Goal: Find specific page/section: Find specific page/section

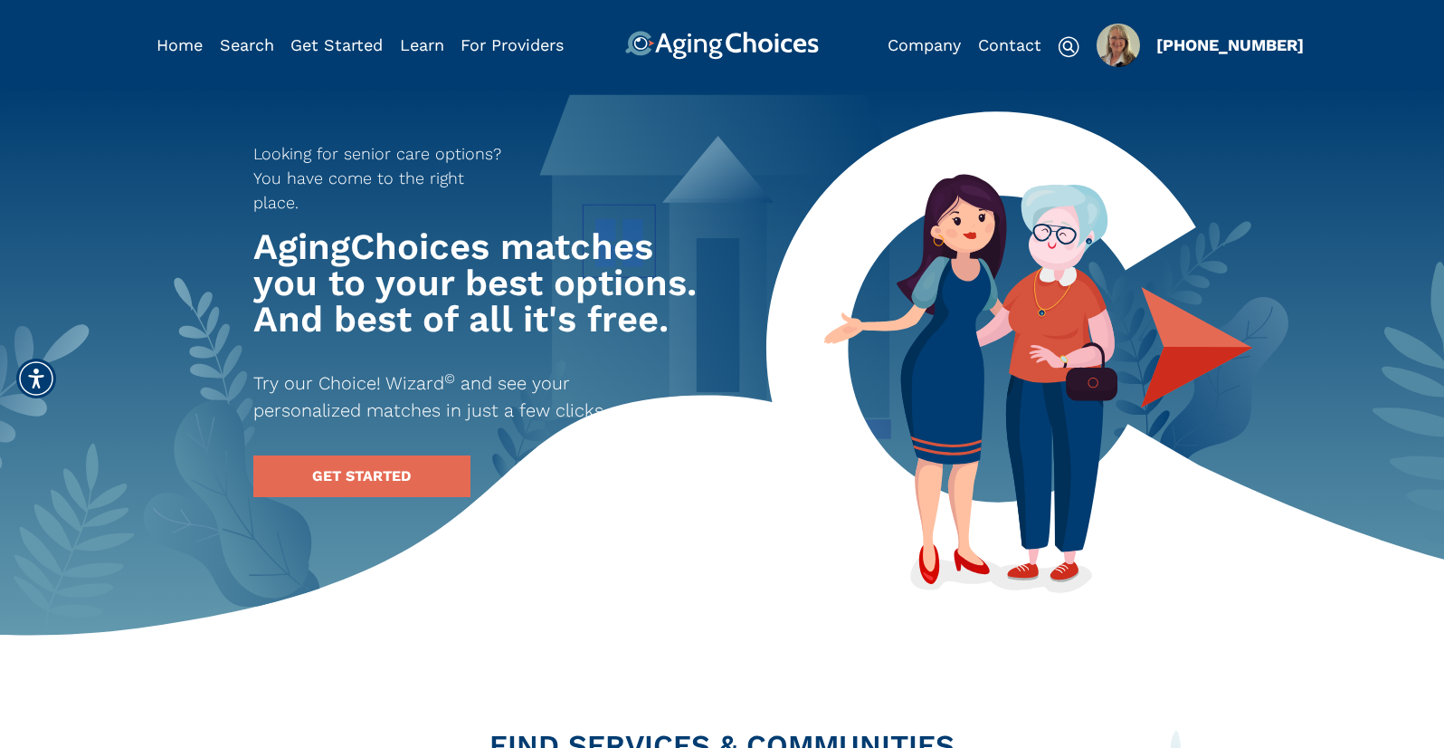
click at [1119, 49] on img "Popover trigger" at bounding box center [1118, 45] width 43 height 43
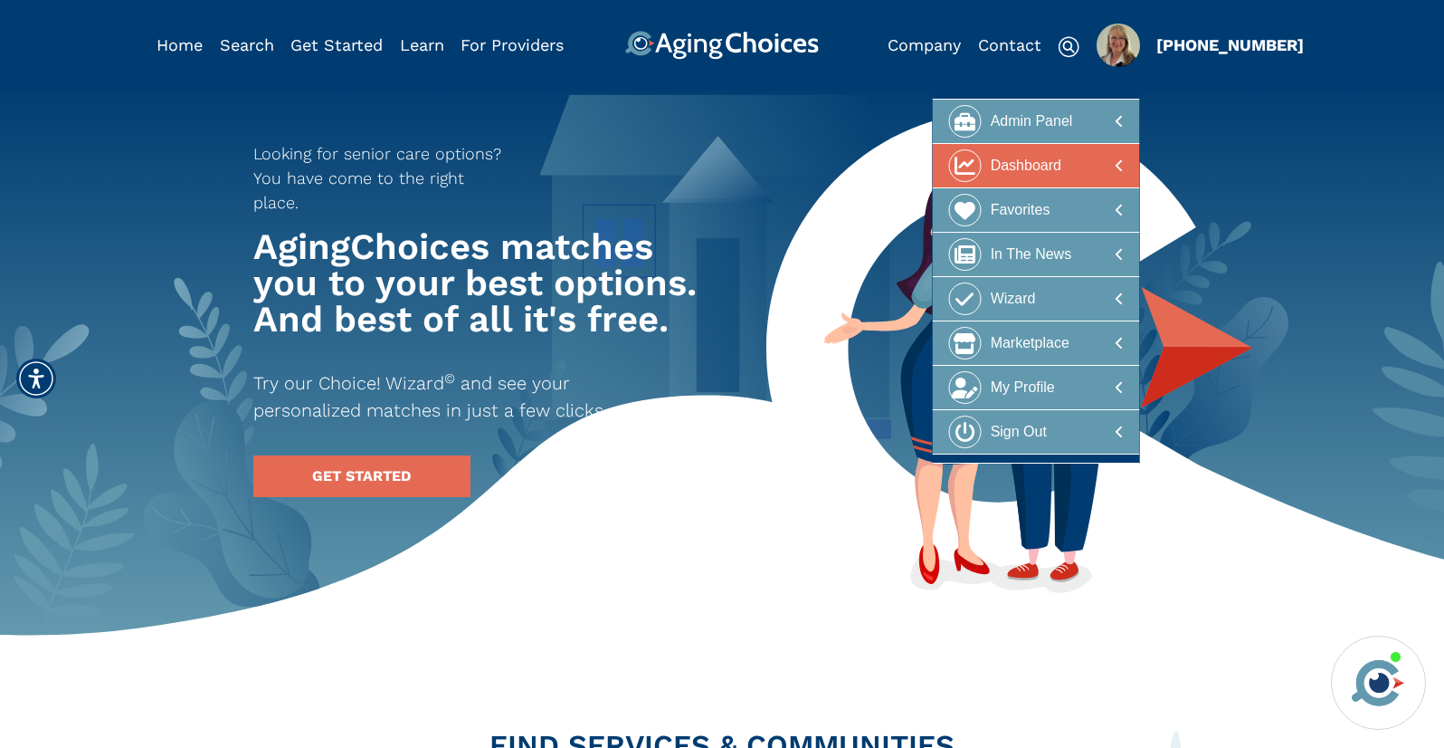
click at [1074, 168] on div at bounding box center [1036, 165] width 176 height 33
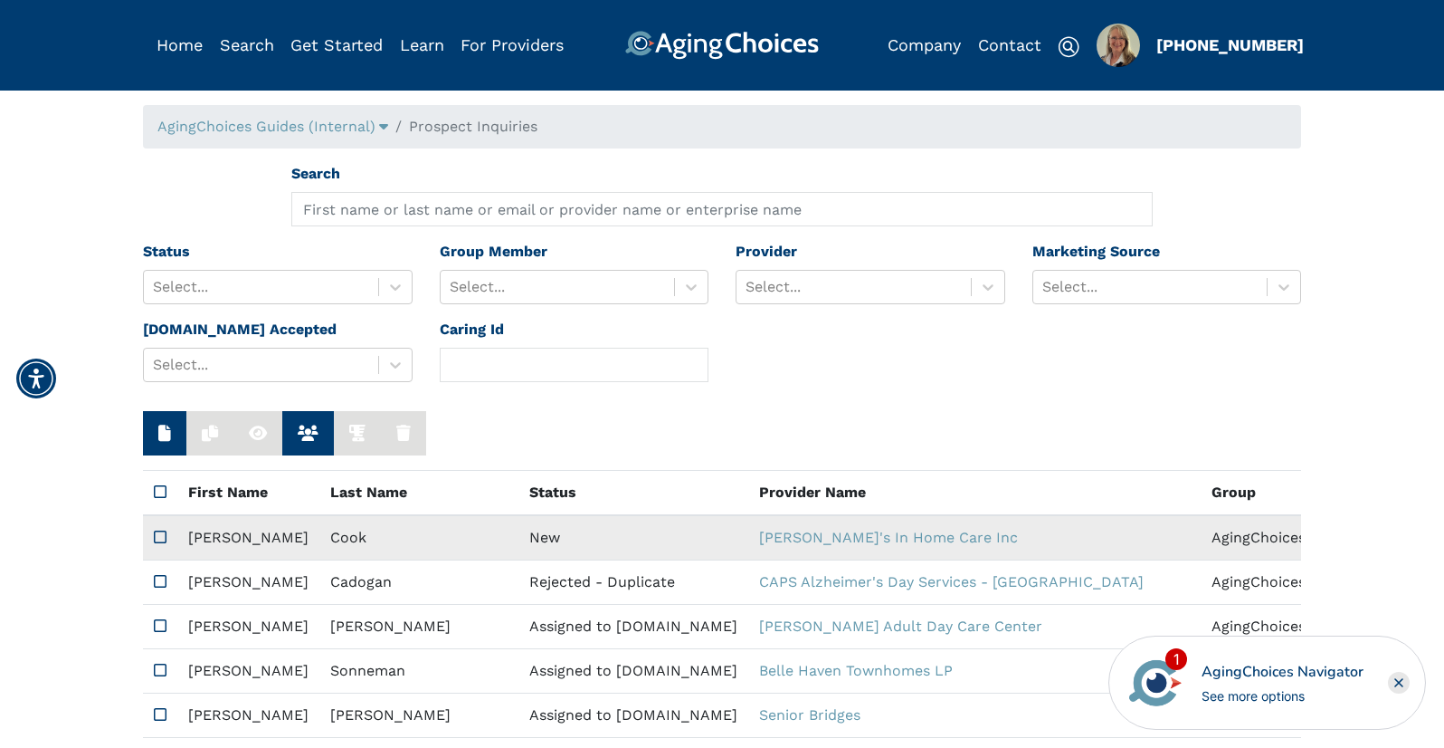
click at [519, 544] on td "New" at bounding box center [634, 537] width 230 height 45
